Goal: Task Accomplishment & Management: Complete application form

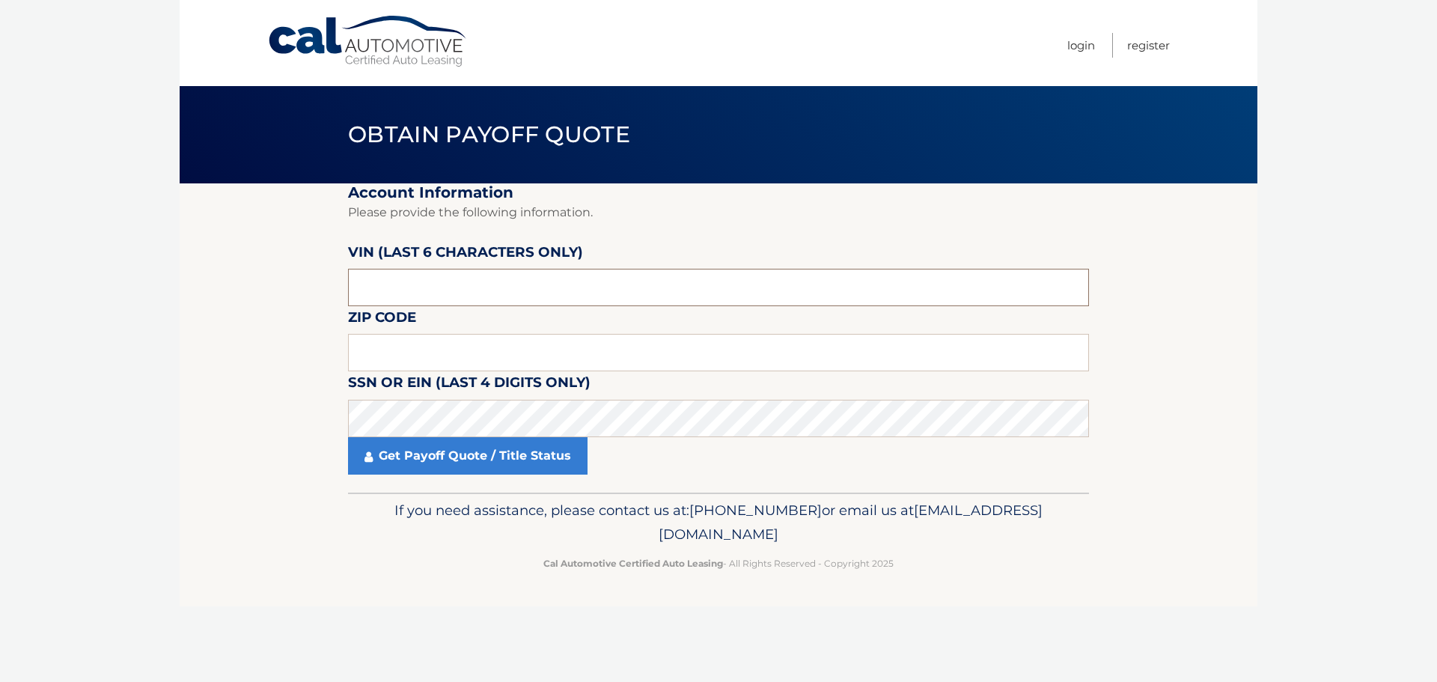
click at [472, 284] on input "text" at bounding box center [718, 287] width 741 height 37
click at [462, 288] on input "text" at bounding box center [718, 287] width 741 height 37
type input "555754"
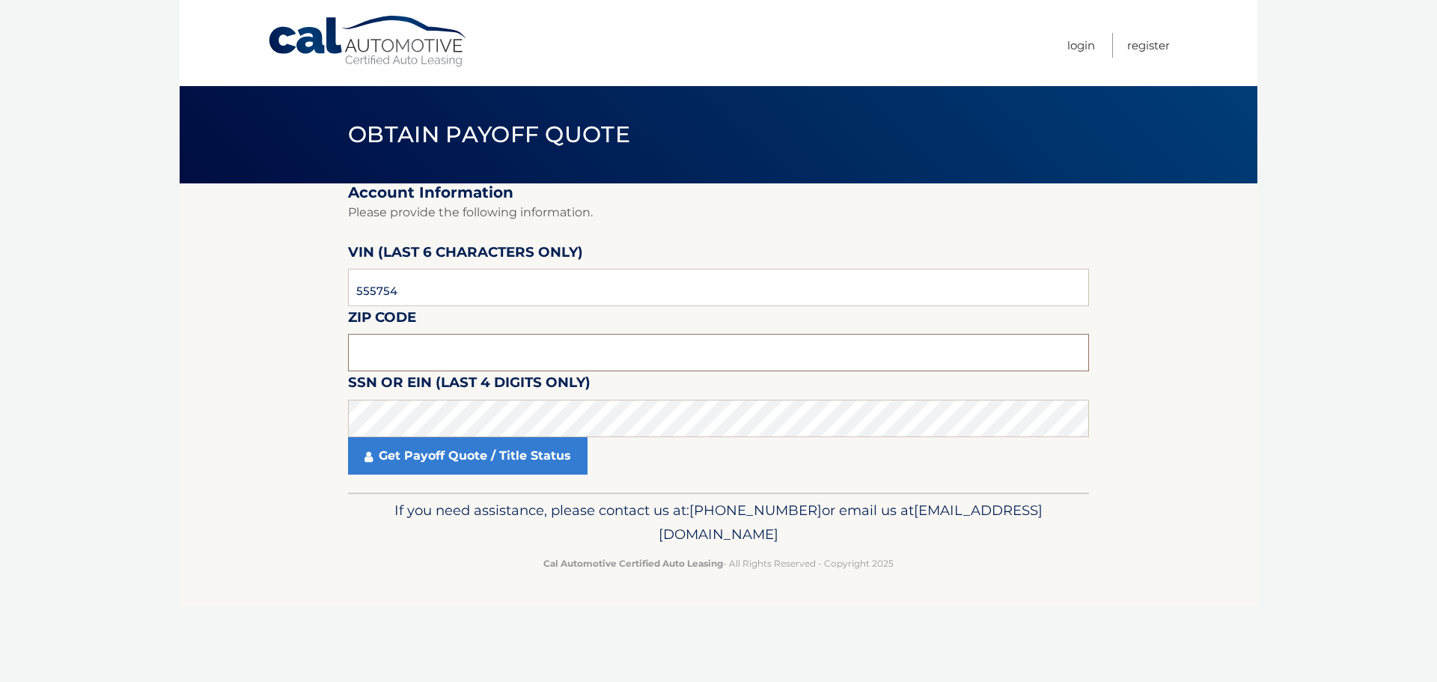
click at [422, 352] on input "text" at bounding box center [718, 352] width 741 height 37
type input "34655"
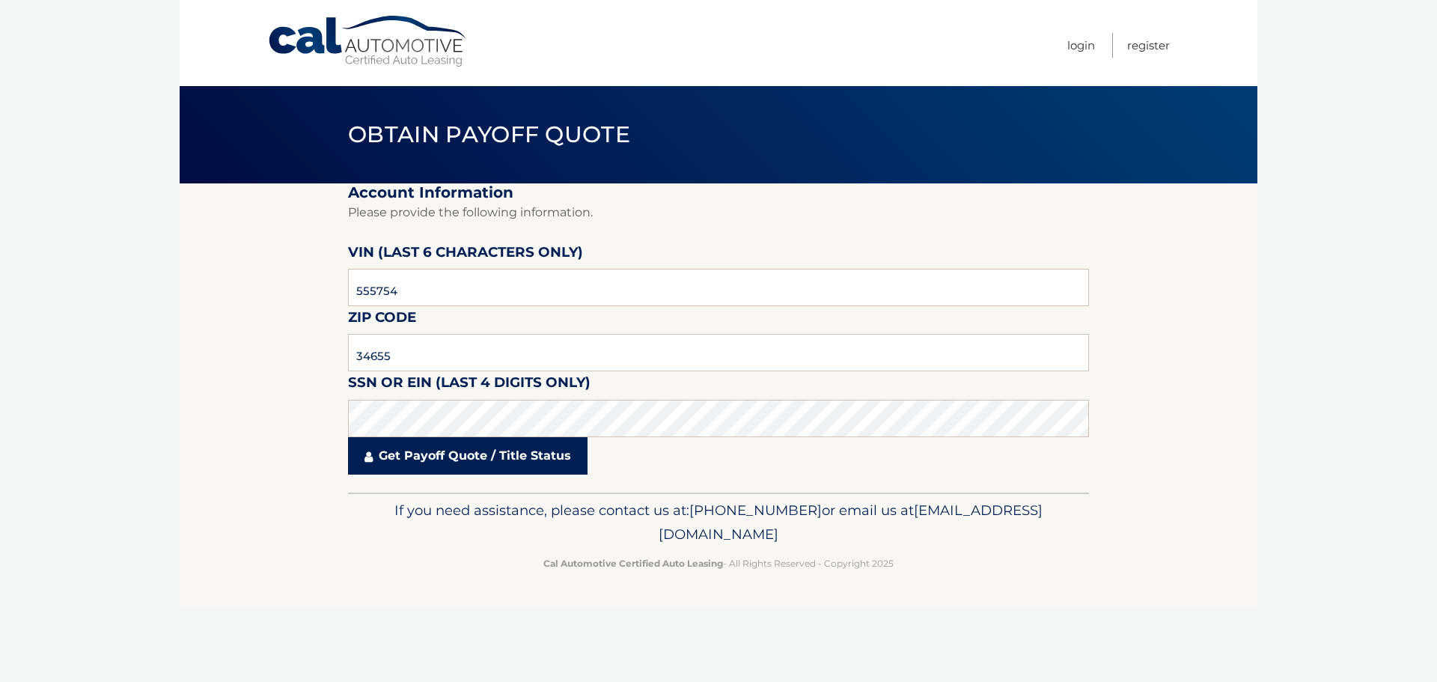
click at [510, 465] on link "Get Payoff Quote / Title Status" at bounding box center [467, 455] width 239 height 37
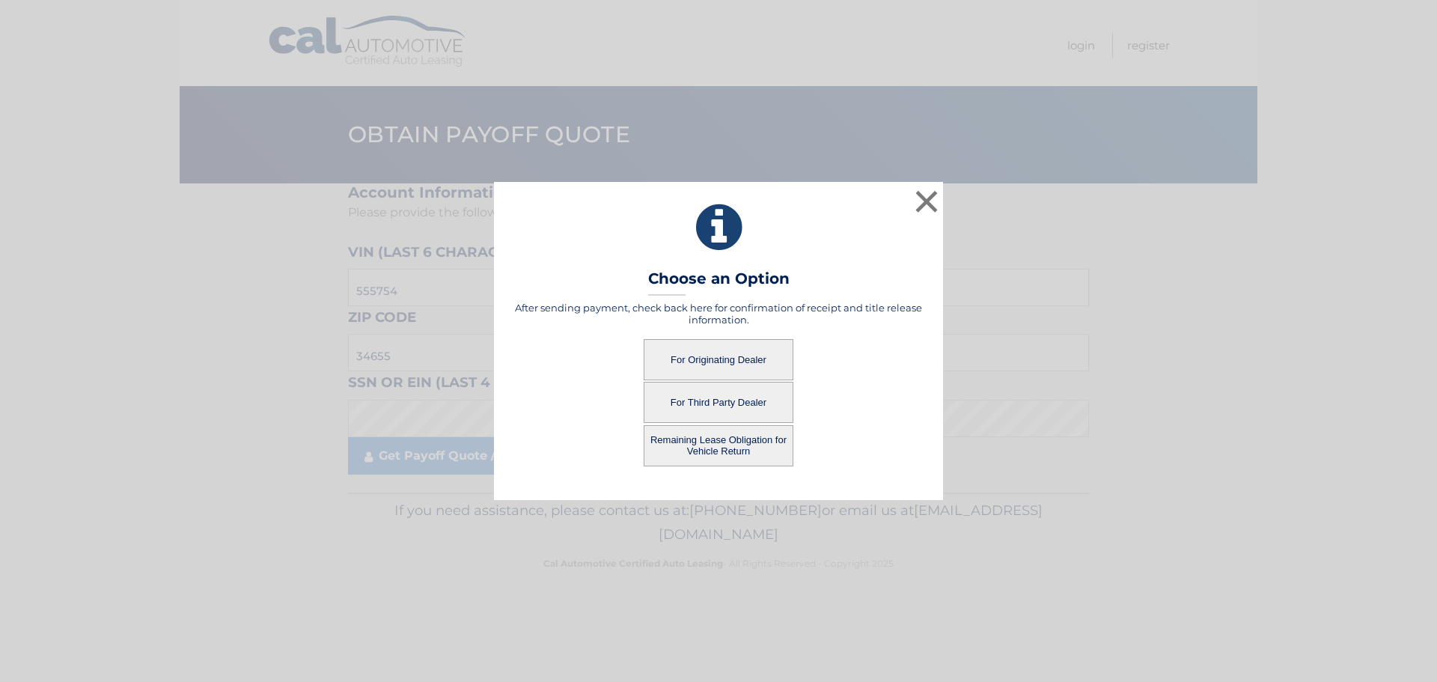
click at [754, 358] on button "For Originating Dealer" at bounding box center [719, 359] width 150 height 41
click at [697, 363] on button "For Originating Dealer" at bounding box center [719, 359] width 150 height 41
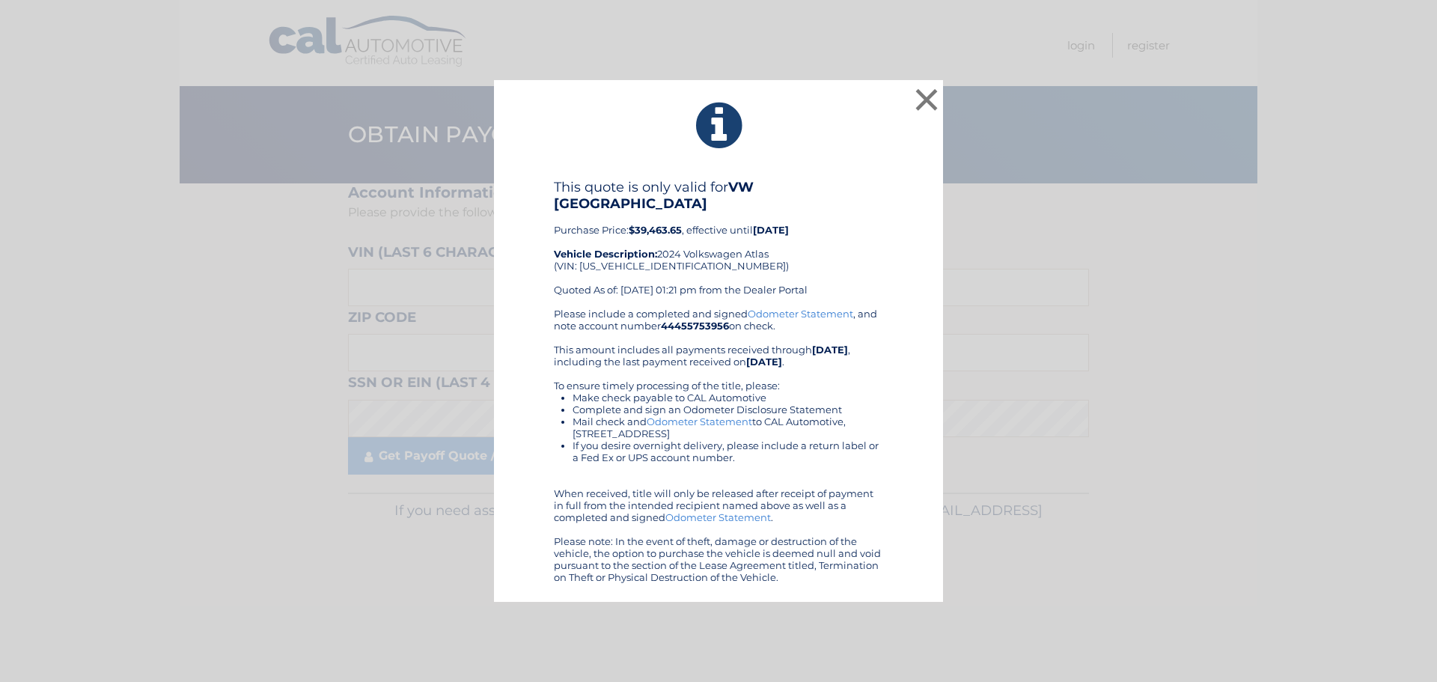
drag, startPoint x: 0, startPoint y: 0, endPoint x: 920, endPoint y: 152, distance: 932.9
click at [920, 152] on icon at bounding box center [719, 126] width 412 height 54
click at [752, 632] on div "× This quote is only valid for VW NORTH TAMPA Purchase Price: $39,463.65 , effe…" at bounding box center [718, 341] width 1437 height 682
